Goal: Task Accomplishment & Management: Use online tool/utility

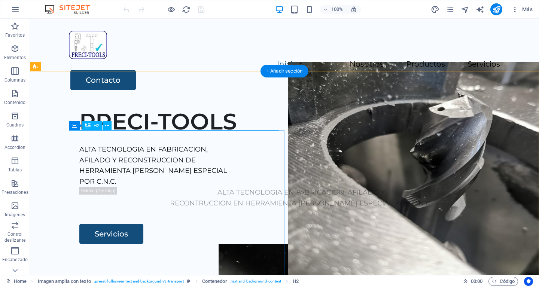
click at [207, 135] on div "PRECI-TOOLS" at bounding box center [300, 121] width 443 height 27
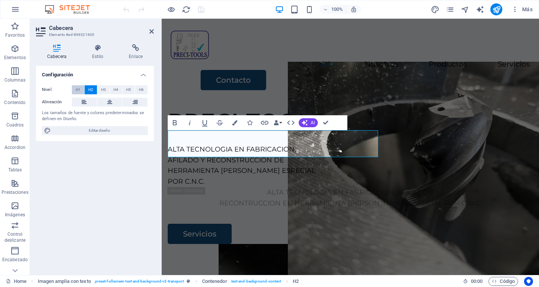
click at [74, 87] on button "H1" at bounding box center [78, 89] width 12 height 9
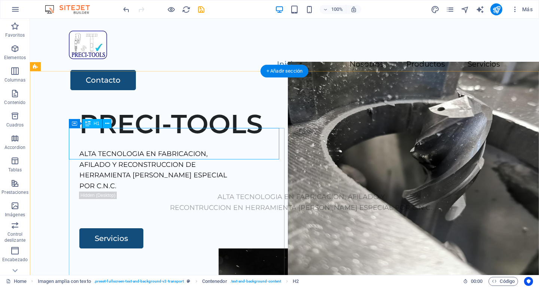
click at [191, 140] on div "PRECI-TOOLS" at bounding box center [300, 123] width 443 height 31
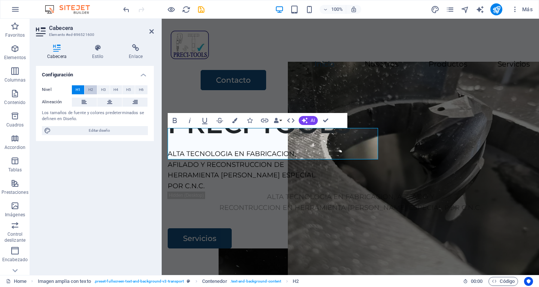
click at [94, 89] on button "H2" at bounding box center [91, 89] width 12 height 9
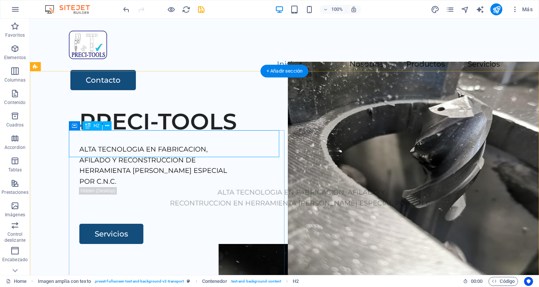
click at [156, 135] on div "PRECI-TOOLS" at bounding box center [300, 121] width 443 height 27
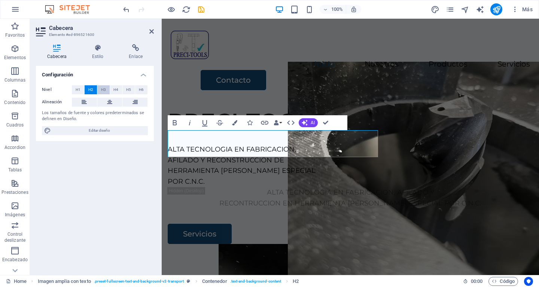
click at [105, 89] on span "H3" at bounding box center [103, 89] width 5 height 9
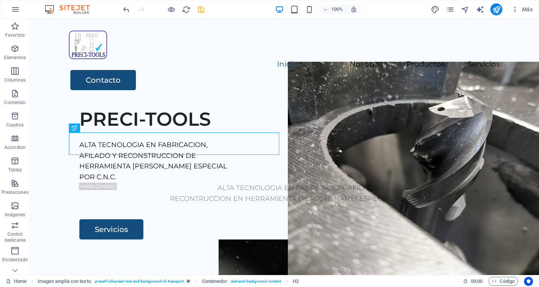
click at [202, 10] on icon "save" at bounding box center [201, 9] width 9 height 9
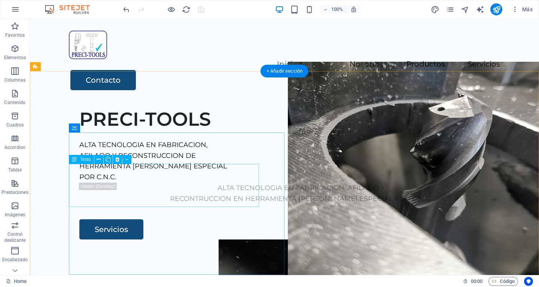
click at [164, 181] on div "ALTA TECNOLOGIA EN FABRICACION, AFILADO Y RECONSTRUCCION DE HERRAMIENTA [PERSON…" at bounding box center [300, 161] width 443 height 43
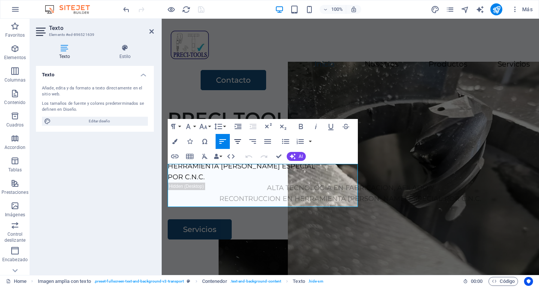
click at [240, 141] on icon "button" at bounding box center [237, 141] width 7 height 4
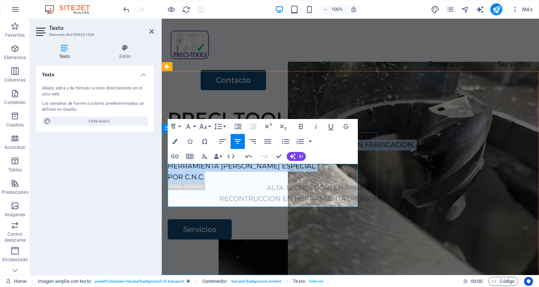
drag, startPoint x: 199, startPoint y: 169, endPoint x: 251, endPoint y: 199, distance: 59.3
click at [251, 183] on div "ALTA TECNOLOGIA EN FABRICACION, AFILADO Y RECONSTRUCCION DE HERRAMIENTA [PERSON…" at bounding box center [350, 161] width 365 height 43
click at [236, 138] on icon "button" at bounding box center [237, 141] width 9 height 9
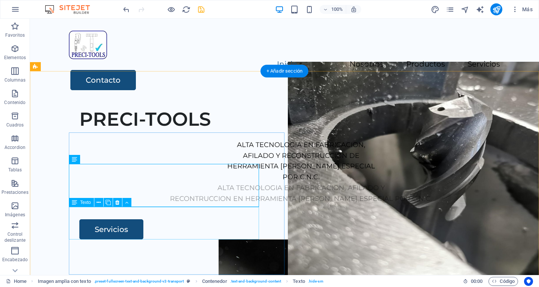
click at [171, 204] on div "ALTA TECNOLOGIA EN FABRICACION, AFILADO Y RECONTRUCCION EN HERRAMIENTA [PERSON_…" at bounding box center [300, 194] width 443 height 22
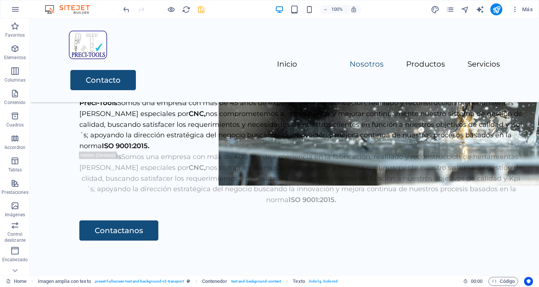
scroll to position [297, 0]
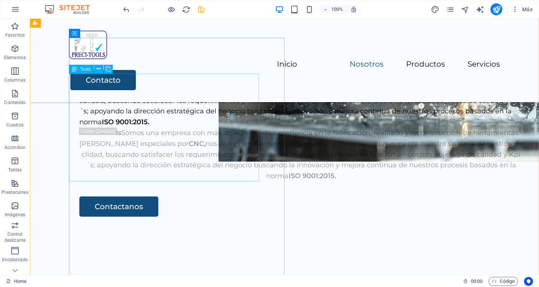
click at [180, 128] on div "Preci-Tools Somos una empresa con más de 45 años de experiencia en la fabricaci…" at bounding box center [300, 101] width 443 height 54
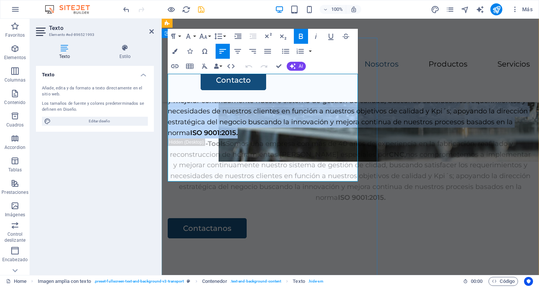
drag, startPoint x: 169, startPoint y: 80, endPoint x: 358, endPoint y: 175, distance: 211.3
click at [358, 175] on div "Nosotros Preci-Tools Somos una empresa con más de 45 años de experiencia en la …" at bounding box center [350, 138] width 377 height 201
click at [239, 53] on icon "button" at bounding box center [237, 51] width 9 height 9
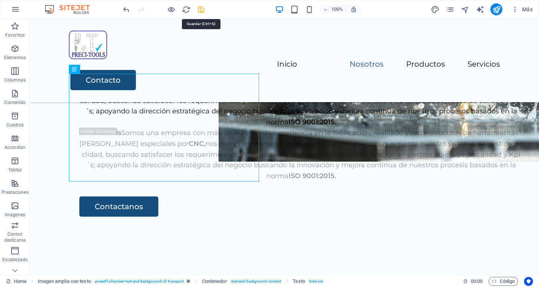
click at [205, 11] on icon "save" at bounding box center [201, 9] width 9 height 9
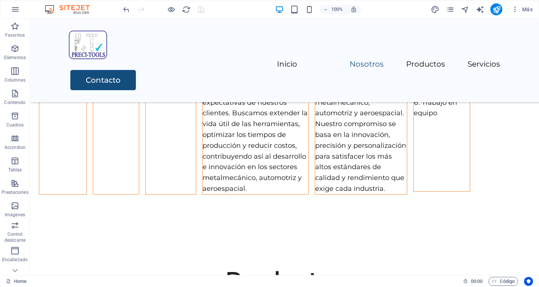
scroll to position [623, 0]
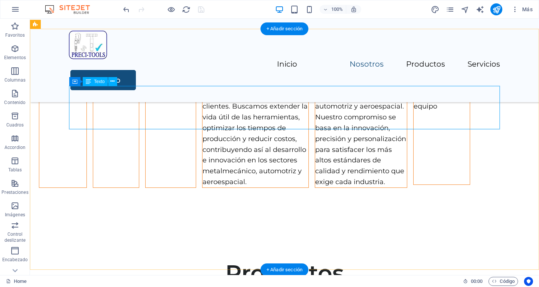
click at [202, 106] on div "Nuestra misión es fabricar, reafilar y reconstruir herramientas [PERSON_NAME] e…" at bounding box center [255, 101] width 106 height 172
click at [101, 106] on div "Arrastra aquí para reemplazar el contenido existente. Si quieres crear un eleme…" at bounding box center [284, 147] width 509 height 256
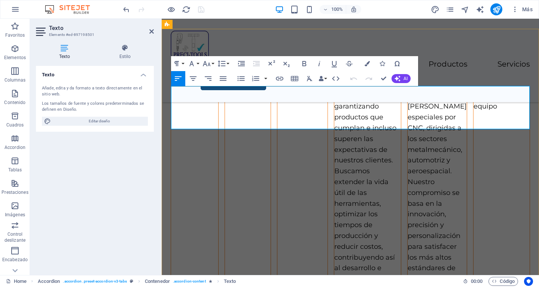
drag, startPoint x: 174, startPoint y: 93, endPoint x: 187, endPoint y: 95, distance: 13.2
click at [334, 95] on p "Nuestra misión es fabricar, reafilar y reconstruir herramientas [PERSON_NAME] e…" at bounding box center [367, 171] width 67 height 312
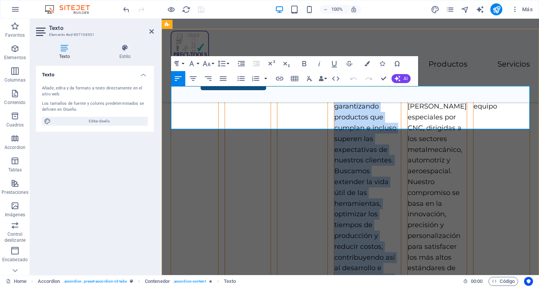
drag, startPoint x: 172, startPoint y: 93, endPoint x: 519, endPoint y: 123, distance: 348.5
click at [401, 123] on p "Nuestra misión es fabricar, reafilar y reconstruir herramientas [PERSON_NAME] e…" at bounding box center [367, 171] width 67 height 312
click at [193, 79] on icon "button" at bounding box center [193, 78] width 9 height 9
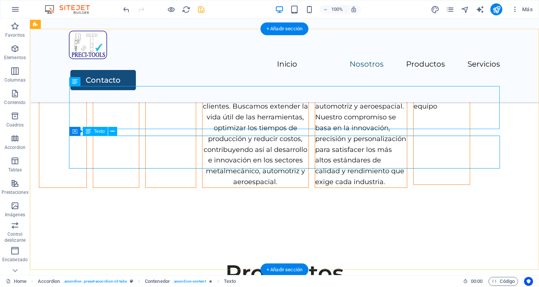
click at [315, 141] on div "Nos posicionamos como proveedores confiables y estratégicos de soluciones de he…" at bounding box center [361, 101] width 92 height 172
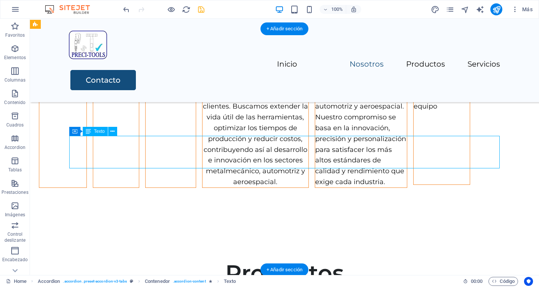
click at [315, 141] on div "Nos posicionamos como proveedores confiables y estratégicos de soluciones de he…" at bounding box center [361, 101] width 92 height 172
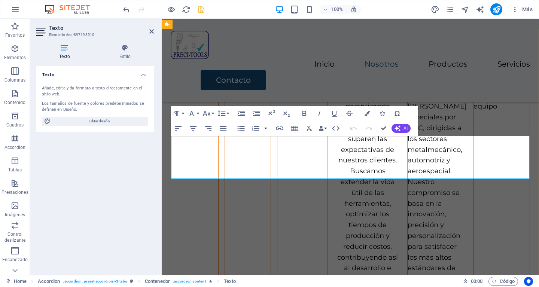
click at [407, 146] on p "Nos posicionamos como proveedores confiables y estratégicos de soluciones de he…" at bounding box center [436, 166] width 59 height 302
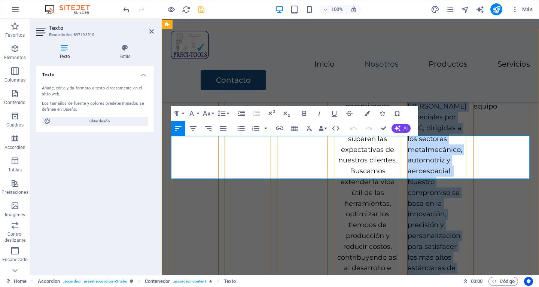
drag, startPoint x: 171, startPoint y: 144, endPoint x: 379, endPoint y: 171, distance: 209.0
click at [407, 171] on p "Nos posicionamos como proveedores confiables y estratégicos de soluciones de he…" at bounding box center [436, 166] width 59 height 302
click at [196, 128] on icon "button" at bounding box center [193, 128] width 9 height 9
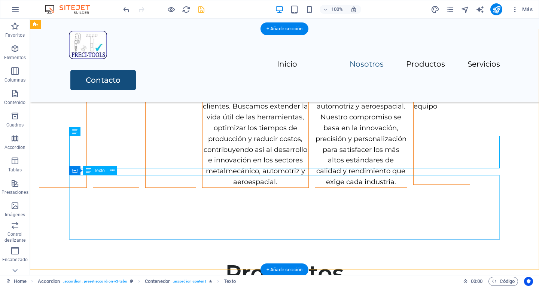
click at [413, 112] on div "Responsabilidad Honestidad Compromiso Ética Creatividad e innovación Trabajo en…" at bounding box center [441, 63] width 56 height 97
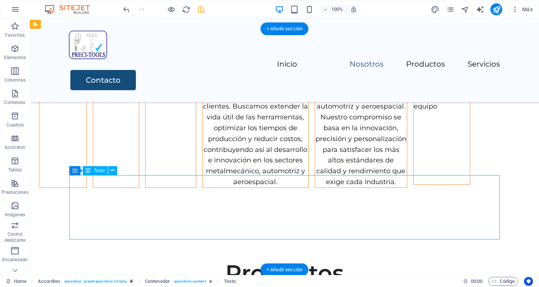
click at [413, 112] on div "Responsabilidad Honestidad Compromiso Ética Creatividad e innovación Trabajo en…" at bounding box center [441, 63] width 56 height 97
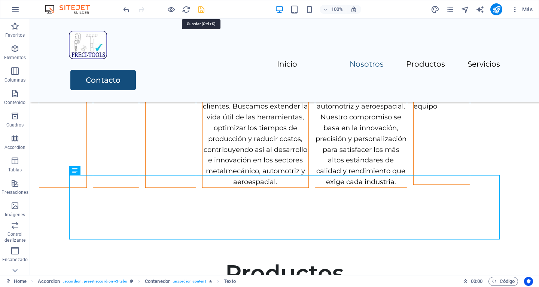
click at [203, 10] on icon "save" at bounding box center [201, 9] width 9 height 9
checkbox input "false"
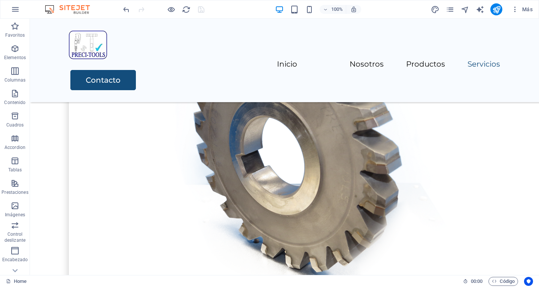
scroll to position [1965, 0]
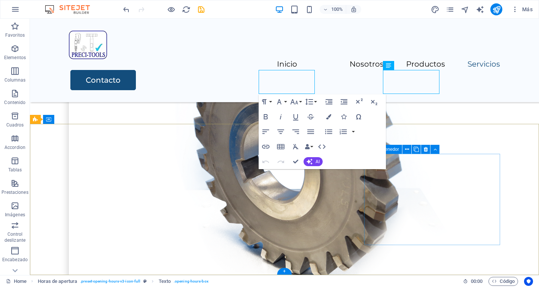
scroll to position [1964, 0]
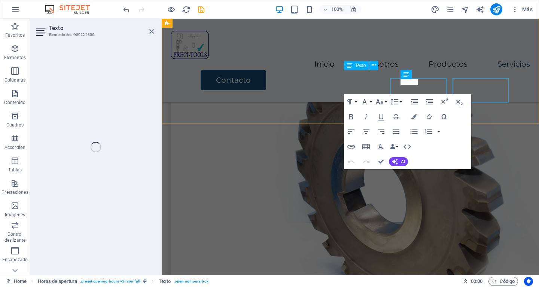
scroll to position [1956, 0]
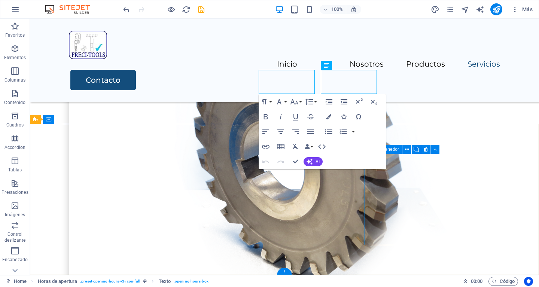
scroll to position [1964, 0]
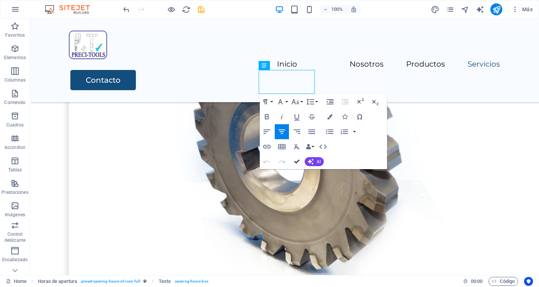
click at [297, 162] on icon "button" at bounding box center [296, 161] width 5 height 5
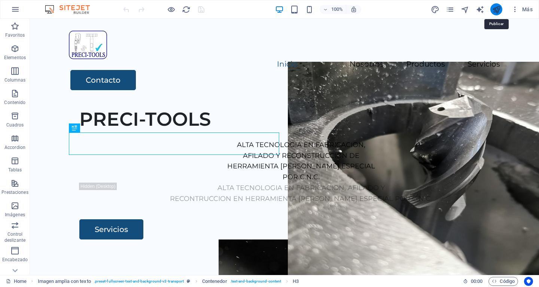
click at [495, 7] on icon "publish" at bounding box center [496, 9] width 9 height 9
